Goal: Navigation & Orientation: Go to known website

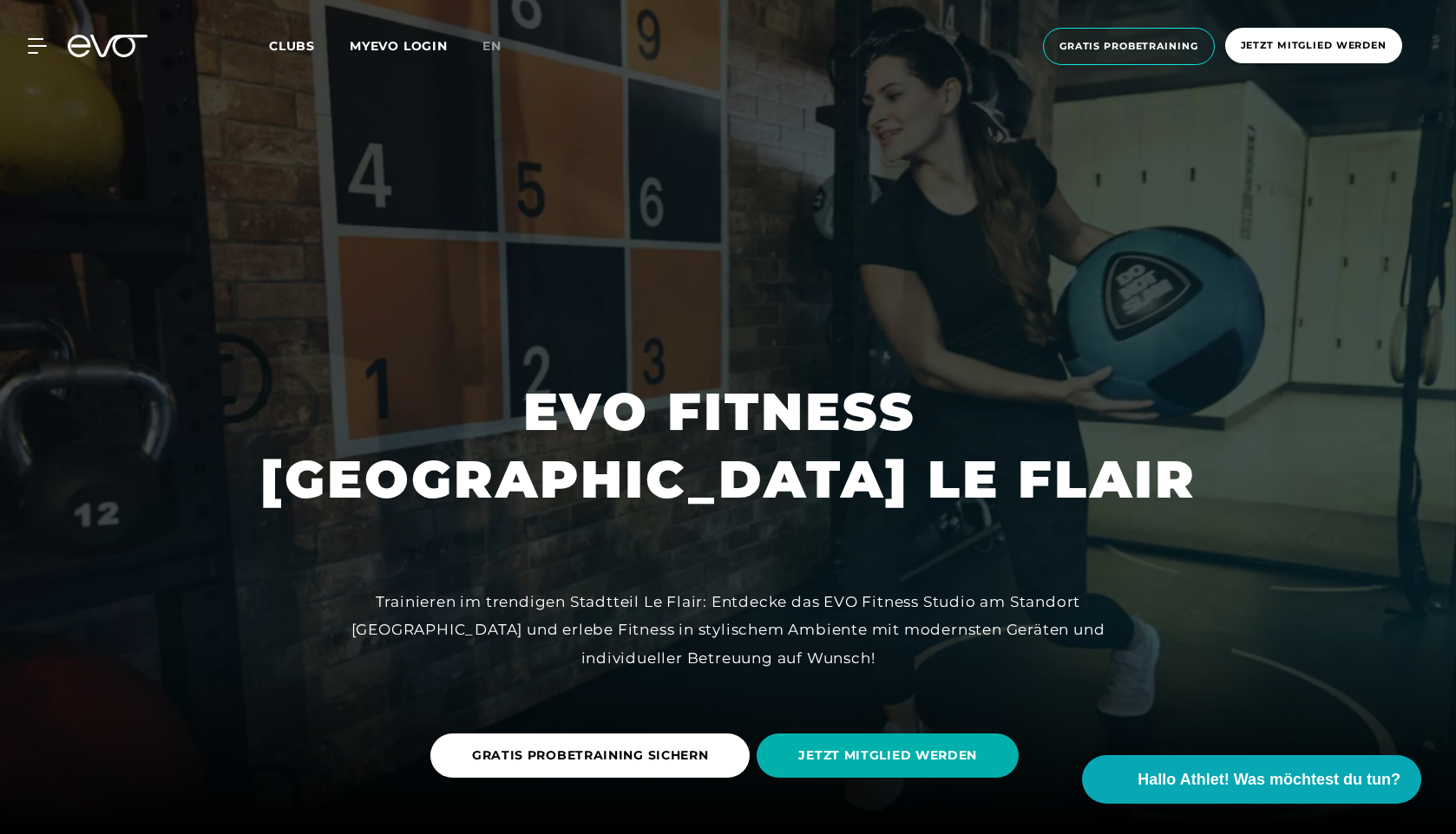
click at [433, 48] on link "MYEVO LOGIN" at bounding box center [398, 46] width 98 height 15
click at [23, 55] on div "MyEVO Login Über EVO Mitgliedschaften Probetraining TAGESPASS EVO Studios [GEOG…" at bounding box center [728, 47] width 1449 height 65
click at [33, 44] on icon at bounding box center [40, 46] width 25 height 15
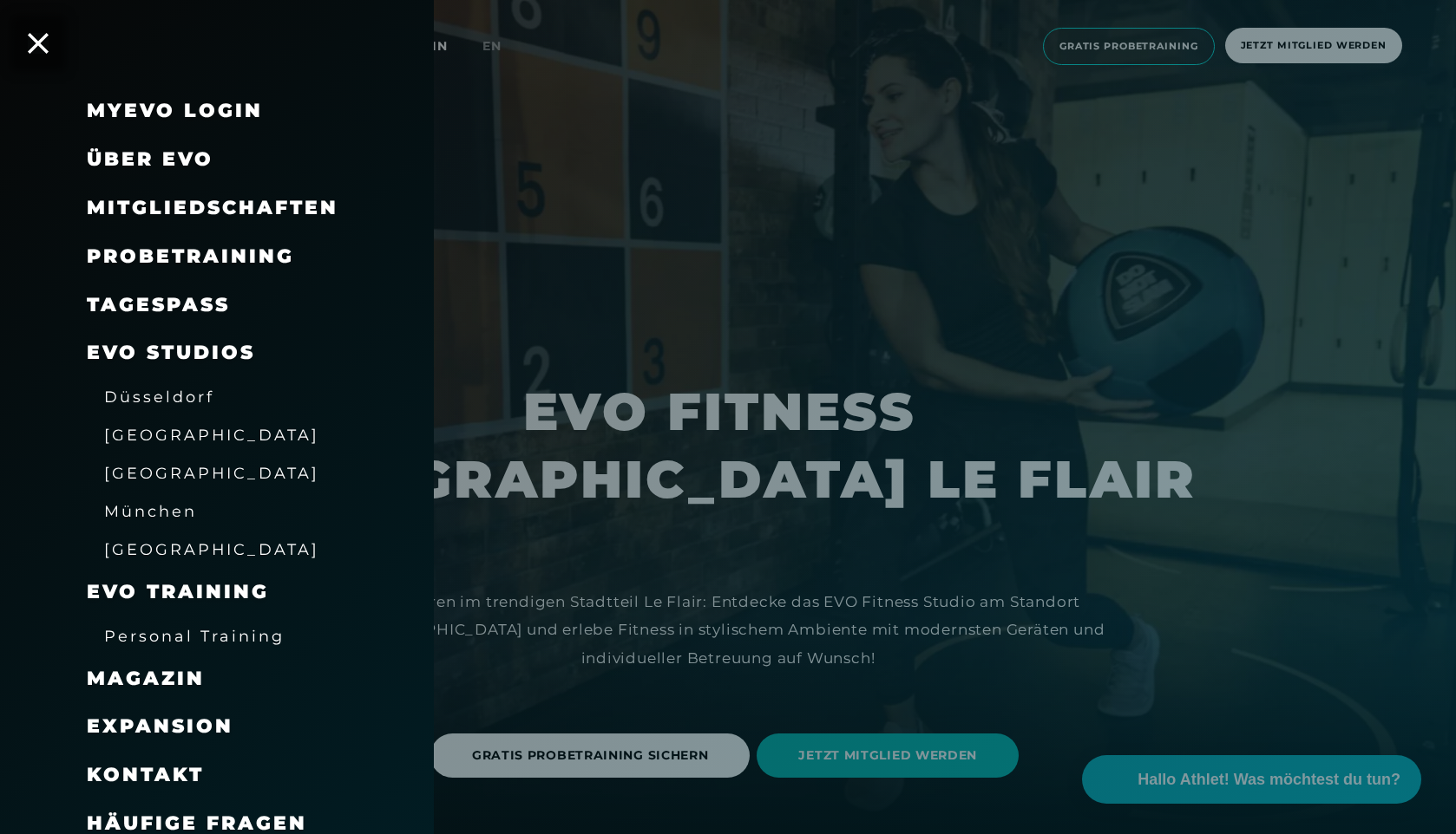
click at [550, 268] on div at bounding box center [728, 417] width 1456 height 834
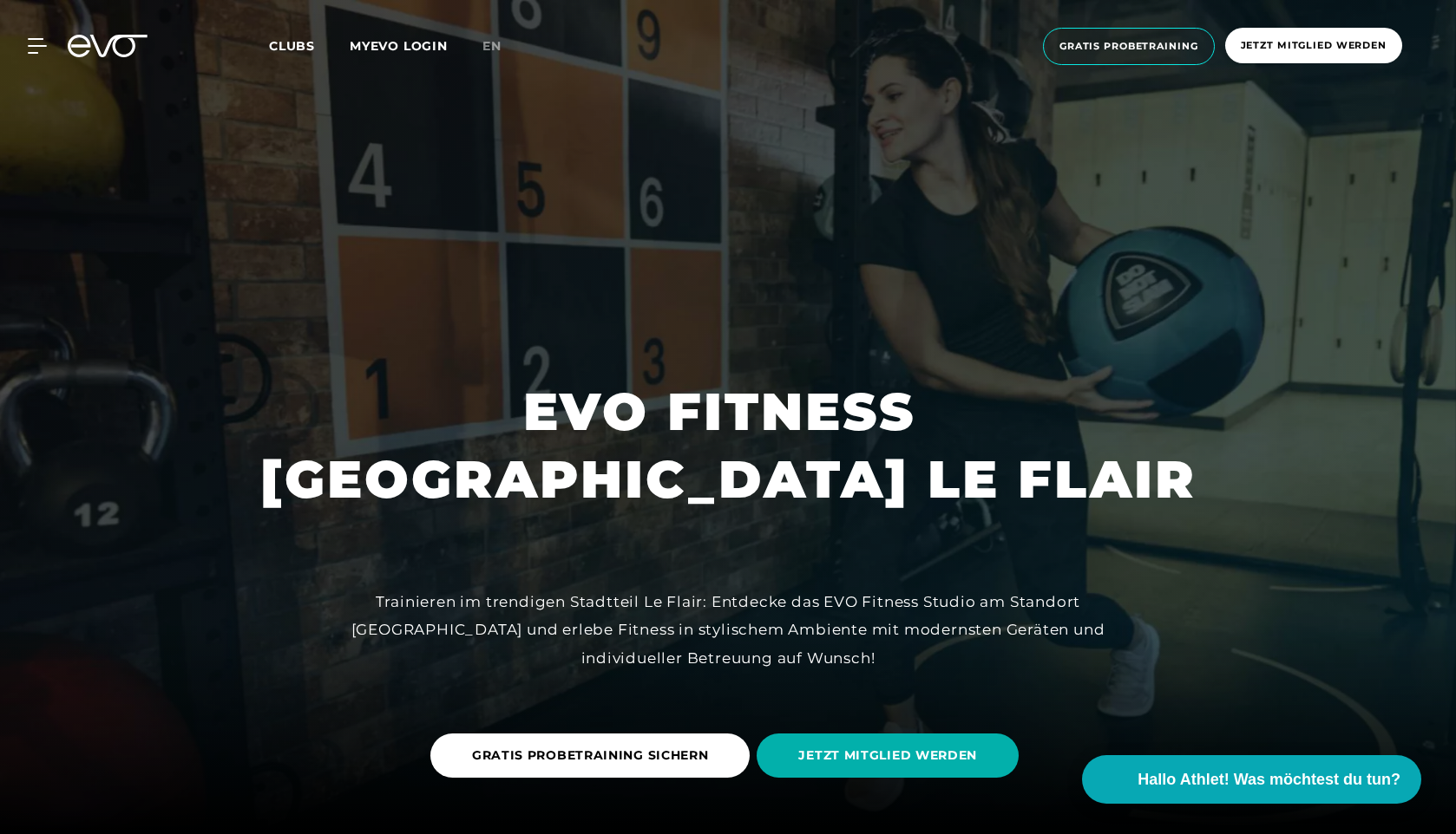
click at [402, 49] on link "MYEVO LOGIN" at bounding box center [398, 46] width 98 height 15
